Goal: Task Accomplishment & Management: Use online tool/utility

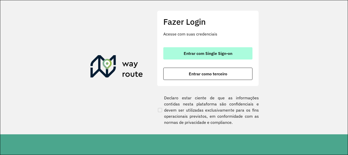
click at [171, 53] on button "Entrar com Single Sign-on" at bounding box center [207, 53] width 89 height 12
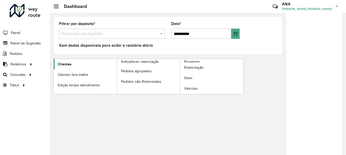
click at [63, 64] on span "Clientes" at bounding box center [65, 63] width 14 height 5
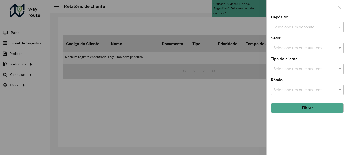
click at [289, 27] on input "text" at bounding box center [302, 27] width 58 height 6
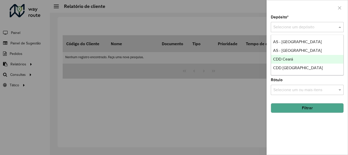
click at [284, 60] on span "CDD Ceará" at bounding box center [283, 59] width 20 height 4
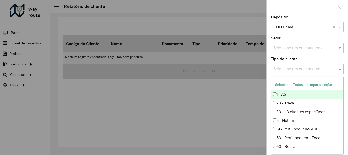
click at [285, 71] on input "text" at bounding box center [304, 69] width 65 height 6
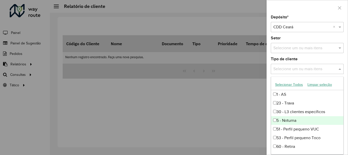
click at [291, 120] on div "5 - Noturna" at bounding box center [307, 120] width 72 height 9
click at [309, 58] on div "Tipo de cliente Selecione um ou mais itens 5 - Noturna × ×" at bounding box center [307, 65] width 73 height 17
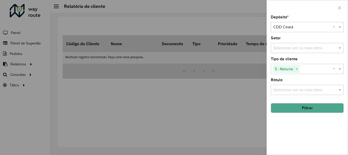
click at [310, 107] on button "Filtrar" at bounding box center [307, 108] width 73 height 10
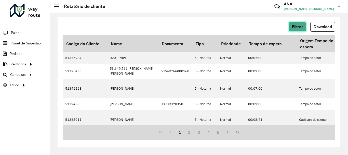
click at [294, 27] on span "Filtrar" at bounding box center [297, 26] width 11 height 4
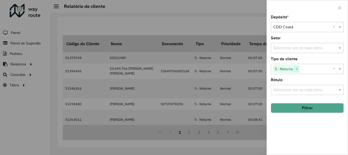
click at [296, 69] on span "×" at bounding box center [296, 69] width 5 height 6
click at [308, 110] on button "Filtrar" at bounding box center [307, 108] width 73 height 10
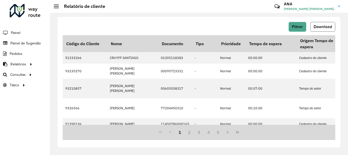
click at [322, 27] on span "Download" at bounding box center [322, 26] width 18 height 4
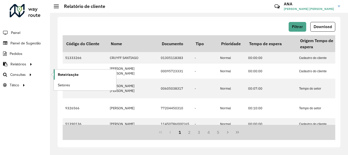
click at [63, 75] on span "Roteirização" at bounding box center [68, 74] width 21 height 5
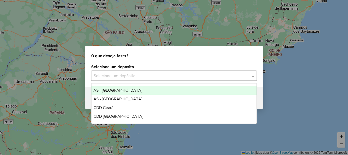
click at [93, 75] on div at bounding box center [174, 75] width 166 height 7
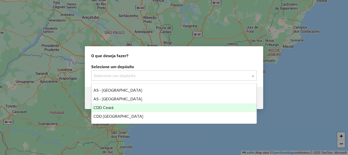
click at [122, 107] on div "CDD Ceará" at bounding box center [173, 107] width 165 height 9
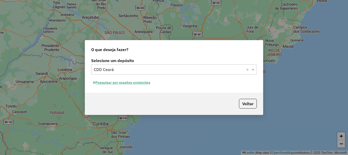
click at [112, 82] on button "Pesquisar por sessões existentes" at bounding box center [121, 82] width 61 height 8
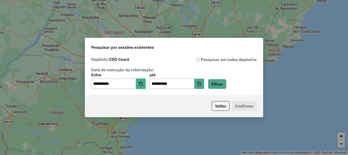
click at [146, 87] on button "Choose Date" at bounding box center [141, 83] width 10 height 10
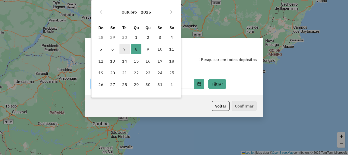
click at [125, 51] on span "7" at bounding box center [124, 49] width 10 height 10
type input "**********"
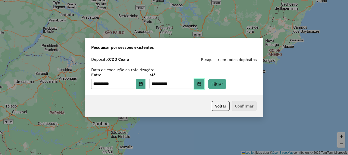
click at [204, 85] on button "Choose Date" at bounding box center [199, 83] width 10 height 10
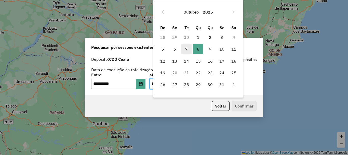
click at [187, 51] on span "7" at bounding box center [186, 49] width 10 height 10
type input "**********"
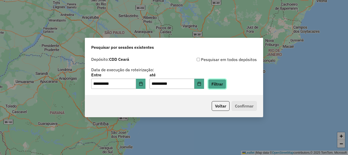
click at [226, 84] on button "Filtrar" at bounding box center [217, 84] width 18 height 10
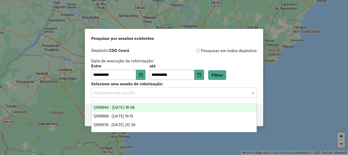
click at [150, 93] on input "text" at bounding box center [169, 93] width 150 height 6
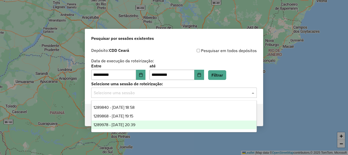
click at [135, 125] on span "1289978 - 07/10/2025 20:39" at bounding box center [114, 124] width 42 height 4
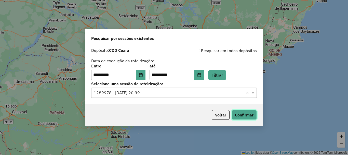
click at [240, 112] on button "Confirmar" at bounding box center [243, 115] width 25 height 10
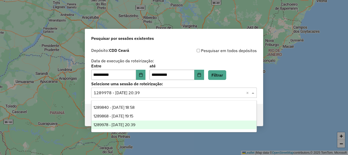
click at [151, 93] on input "text" at bounding box center [169, 93] width 150 height 6
click at [151, 72] on div "**********" at bounding box center [174, 72] width 166 height 16
click at [149, 93] on input "text" at bounding box center [169, 93] width 150 height 6
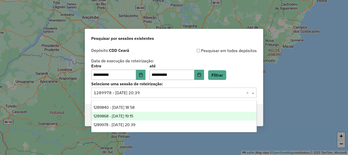
click at [133, 116] on span "1289868 - 07/10/2025 19:15" at bounding box center [113, 116] width 40 height 4
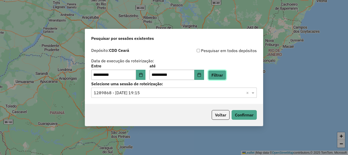
click at [226, 78] on button "Filtrar" at bounding box center [217, 75] width 18 height 10
click at [130, 96] on div "Selecione uma sessão × 1289868 - 07/10/2025 19:15 ×" at bounding box center [174, 92] width 166 height 10
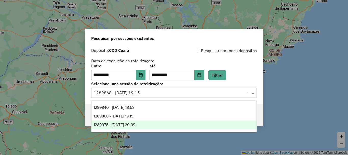
click at [128, 122] on span "1289978 - 07/10/2025 20:39" at bounding box center [114, 124] width 42 height 4
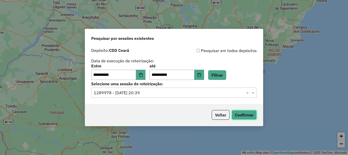
click at [243, 114] on button "Confirmar" at bounding box center [243, 115] width 25 height 10
click at [159, 94] on input "text" at bounding box center [169, 93] width 150 height 6
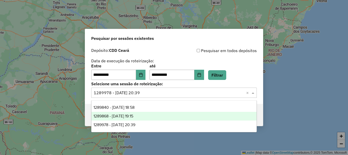
click at [142, 113] on div "1289868 - 07/10/2025 19:15" at bounding box center [173, 116] width 165 height 9
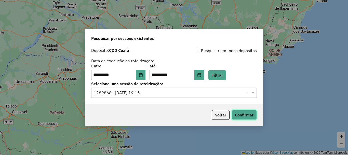
click at [242, 115] on button "Confirmar" at bounding box center [243, 115] width 25 height 10
click at [143, 74] on icon "Choose Date" at bounding box center [141, 75] width 4 height 4
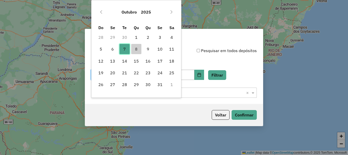
click at [124, 49] on span "7" at bounding box center [124, 49] width 10 height 10
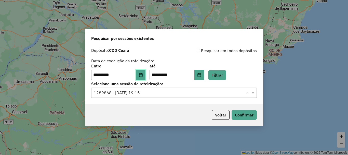
click at [143, 75] on icon "Choose Date" at bounding box center [141, 75] width 4 height 4
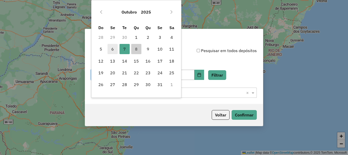
click at [112, 49] on span "6" at bounding box center [112, 49] width 10 height 10
type input "**********"
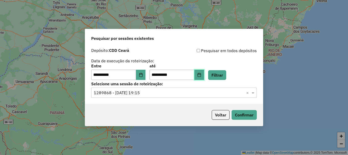
click at [204, 77] on button "Choose Date" at bounding box center [199, 75] width 10 height 10
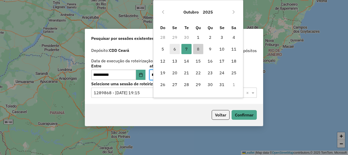
click at [177, 47] on span "6" at bounding box center [175, 49] width 10 height 10
type input "**********"
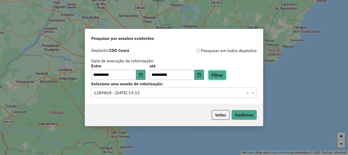
click at [223, 73] on button "Filtrar" at bounding box center [217, 75] width 18 height 10
click at [175, 92] on input "text" at bounding box center [169, 93] width 150 height 6
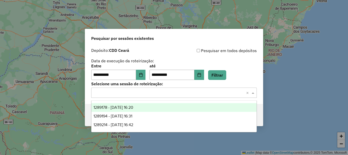
click at [163, 81] on label "Selecione uma sessão de roteirização:" at bounding box center [174, 83] width 166 height 6
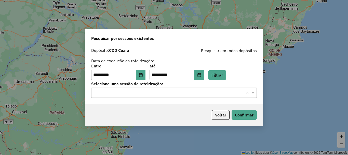
click at [161, 93] on input "text" at bounding box center [169, 93] width 150 height 6
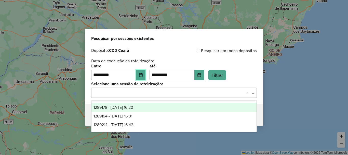
click at [146, 74] on button "Choose Date" at bounding box center [141, 75] width 10 height 10
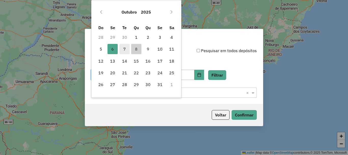
click at [125, 48] on span "7" at bounding box center [124, 49] width 10 height 10
type input "**********"
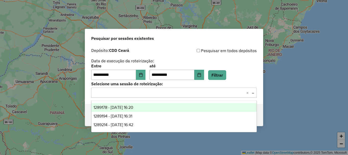
click at [192, 93] on input "text" at bounding box center [169, 93] width 150 height 6
click at [142, 75] on icon "Choose Date" at bounding box center [140, 75] width 3 height 4
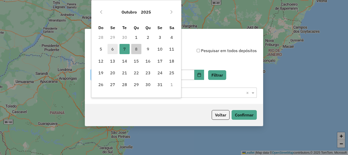
click at [114, 50] on span "6" at bounding box center [112, 49] width 10 height 10
type input "**********"
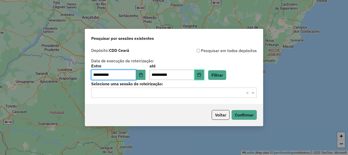
click at [204, 77] on button "Choose Date" at bounding box center [199, 75] width 10 height 10
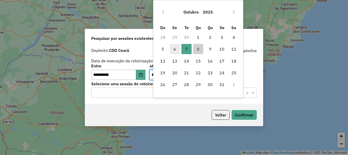
click at [178, 49] on span "6" at bounding box center [175, 49] width 10 height 10
type input "**********"
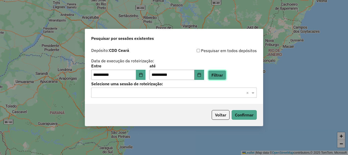
click at [225, 75] on button "Filtrar" at bounding box center [217, 75] width 18 height 10
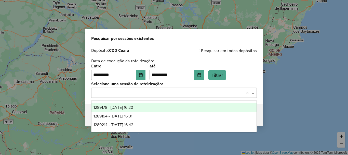
click at [142, 94] on input "text" at bounding box center [169, 93] width 150 height 6
click at [144, 71] on button "Choose Date" at bounding box center [141, 75] width 10 height 10
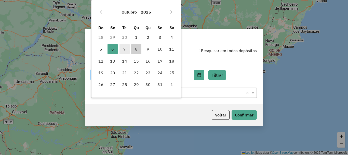
click at [124, 48] on span "7" at bounding box center [124, 49] width 10 height 10
type input "**********"
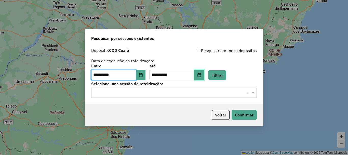
click at [204, 74] on button "Choose Date" at bounding box center [199, 75] width 10 height 10
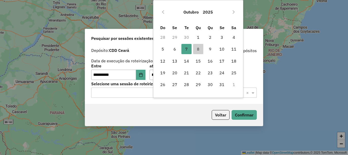
click at [144, 86] on label "Selecione uma sessão de roteirização:" at bounding box center [174, 83] width 166 height 6
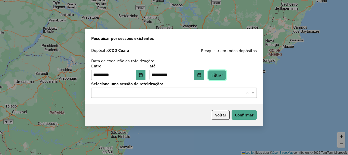
click at [224, 76] on button "Filtrar" at bounding box center [217, 75] width 18 height 10
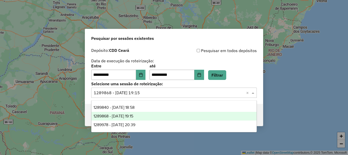
click at [148, 93] on input "text" at bounding box center [169, 93] width 150 height 6
click at [146, 93] on input "text" at bounding box center [169, 93] width 150 height 6
click at [204, 92] on input "text" at bounding box center [169, 93] width 150 height 6
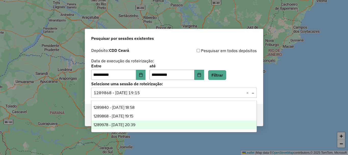
click at [133, 124] on span "1289978 - 07/10/2025 20:39" at bounding box center [114, 124] width 42 height 4
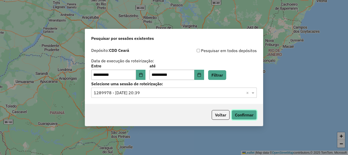
click at [248, 115] on button "Confirmar" at bounding box center [243, 115] width 25 height 10
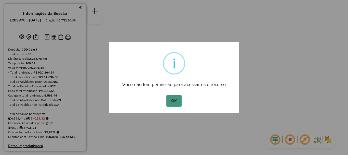
click at [171, 98] on button "OK" at bounding box center [173, 101] width 15 height 12
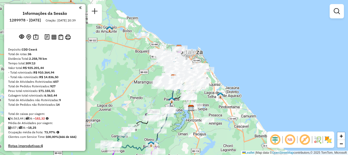
click at [254, 19] on div "Janela de atendimento Grade de atendimento Capacidade Transportadoras Veículos …" at bounding box center [174, 77] width 348 height 155
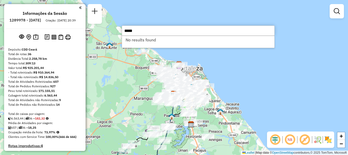
type input "*****"
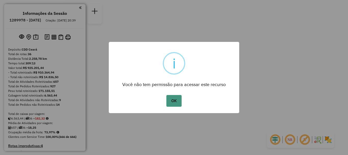
click at [175, 97] on button "OK" at bounding box center [173, 101] width 15 height 12
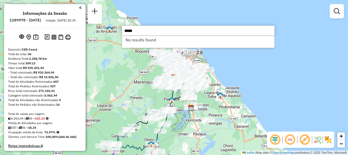
type input "*****"
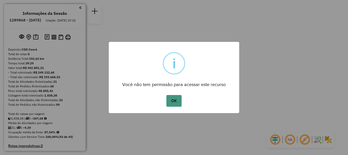
click at [180, 101] on button "OK" at bounding box center [173, 101] width 15 height 12
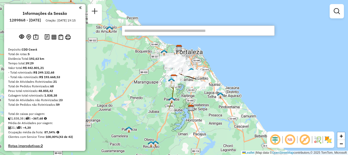
type input "*****"
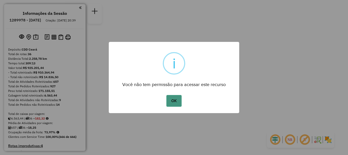
click at [178, 95] on button "OK" at bounding box center [173, 101] width 15 height 12
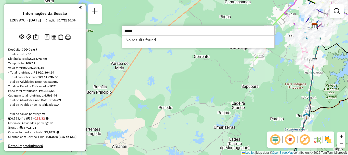
type input "*****"
